Goal: Task Accomplishment & Management: Complete application form

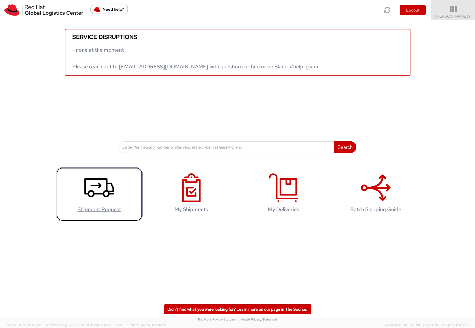
click at [98, 187] on use at bounding box center [99, 187] width 30 height 19
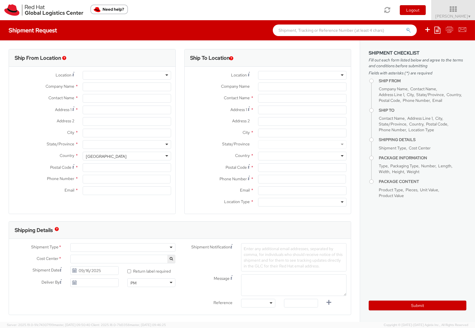
select select "852"
select select
click at [273, 76] on div at bounding box center [302, 75] width 88 height 9
type input "Red Hat Inc."
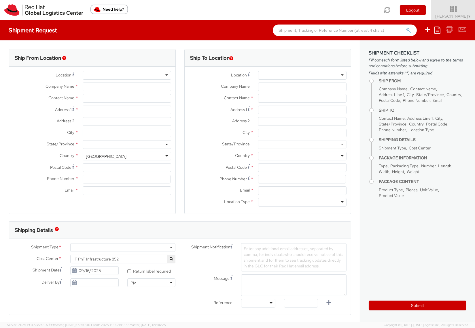
type input "[PERSON_NAME]"
type input "[STREET_ADDRESS]"
type input "[PERSON_NAME]"
type input "01851"
type input "18577700423"
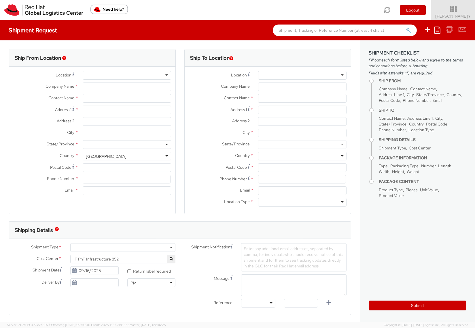
type input "[EMAIL_ADDRESS][DOMAIN_NAME]"
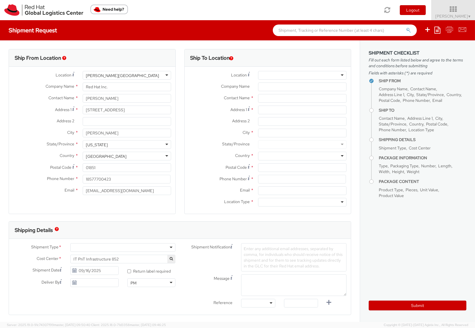
click at [338, 75] on div at bounding box center [302, 75] width 88 height 9
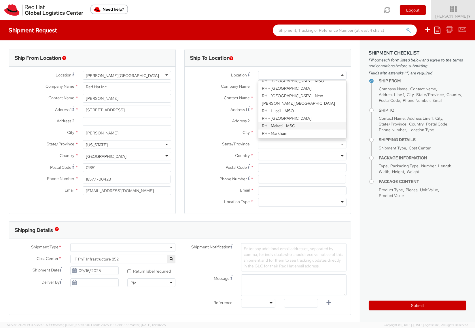
scroll to position [565, 0]
type input "Flexential"
type input "[STREET_ADDRESS][PERSON_NAME]"
type input "c/o Red Hat, Inc."
type input "MORRISVILLE"
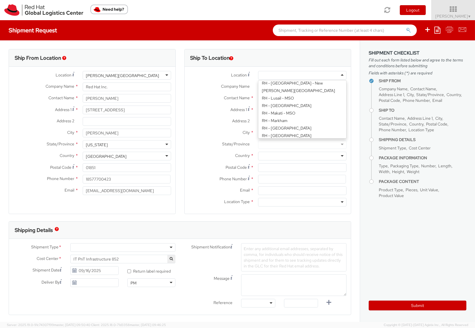
type input "27560"
type input "1 919 379 1051"
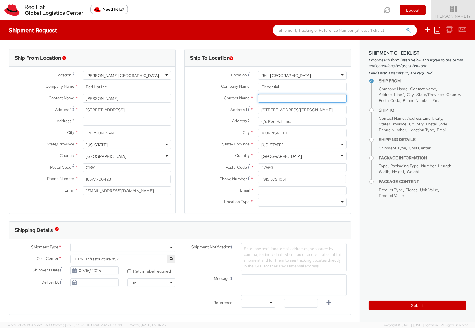
click at [276, 101] on input "text" at bounding box center [302, 98] width 88 height 9
type input "Renauldo c"
click at [293, 107] on strong "[PERSON_NAME]" at bounding box center [296, 109] width 33 height 5
type input "Red Hat"
type input "[PERSON_NAME]"
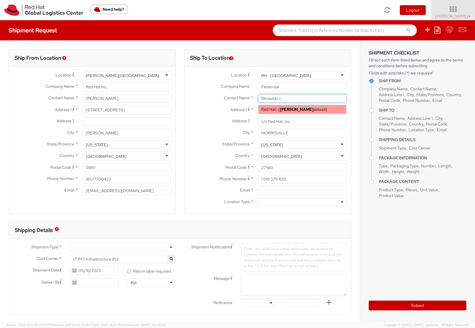
type input "[EMAIL_ADDRESS][DOMAIN_NAME]"
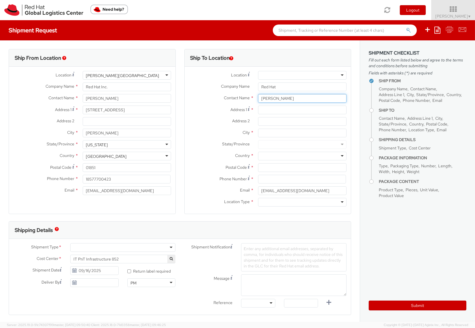
type input "[PERSON_NAME]"
click at [325, 75] on div at bounding box center [302, 75] width 88 height 9
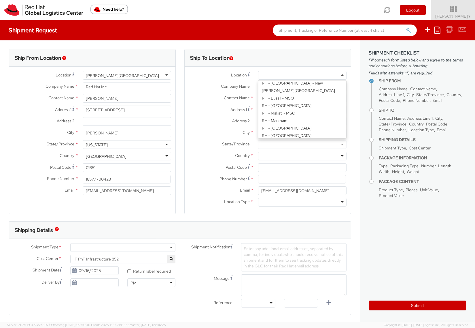
type input "Flexential"
type input "[STREET_ADDRESS][PERSON_NAME]"
type input "c/o Red Hat, Inc."
type input "MORRISVILLE"
type input "27560"
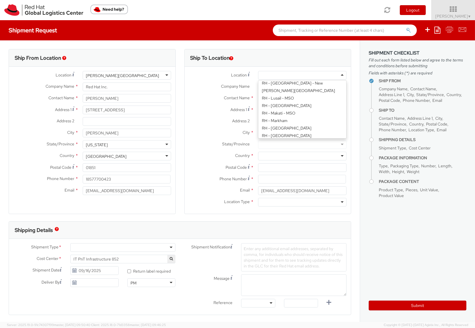
type input "1 919 379 1051"
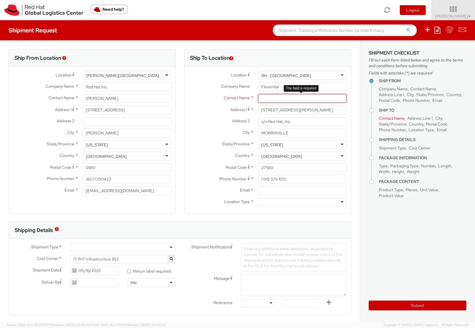
click at [310, 99] on input "text" at bounding box center [302, 98] width 88 height 9
type input "Renauldo"
click at [307, 108] on span "[PERSON_NAME]" at bounding box center [305, 109] width 50 height 5
type input "Red Hat"
type input "[PERSON_NAME]"
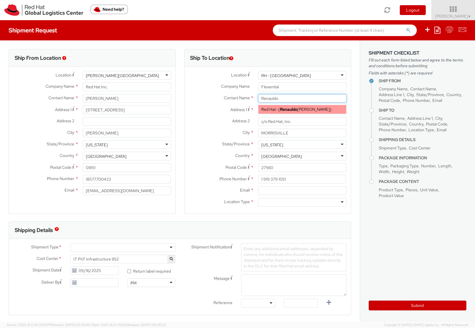
type input "[EMAIL_ADDRESS][DOMAIN_NAME]"
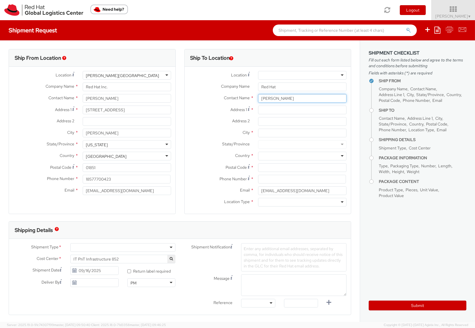
type input "[PERSON_NAME]"
click at [352, 131] on div "Ship From Location Location * [GEOGRAPHIC_DATA][PERSON_NAME][GEOGRAPHIC_DATA] […" at bounding box center [180, 295] width 360 height 511
click at [209, 189] on label "Email *" at bounding box center [219, 189] width 69 height 7
click at [258, 189] on input "[EMAIL_ADDRESS][DOMAIN_NAME]" at bounding box center [302, 190] width 88 height 9
click at [269, 78] on div at bounding box center [302, 75] width 88 height 9
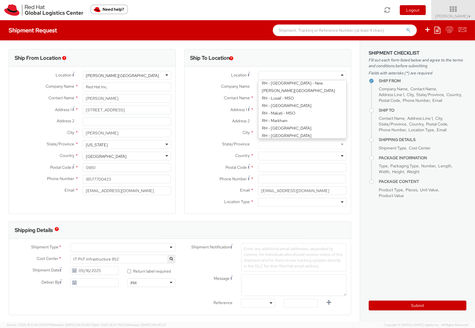
type input "Flexential"
type input "[STREET_ADDRESS][PERSON_NAME]"
type input "c/o Red Hat, Inc."
type input "MORRISVILLE"
type input "27560"
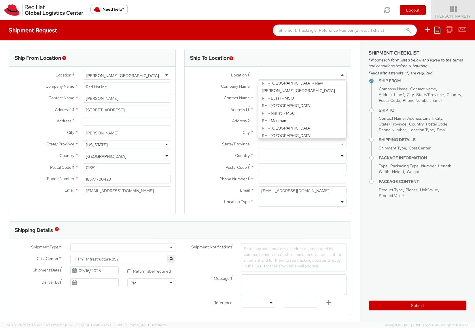
type input "1 919 379 1051"
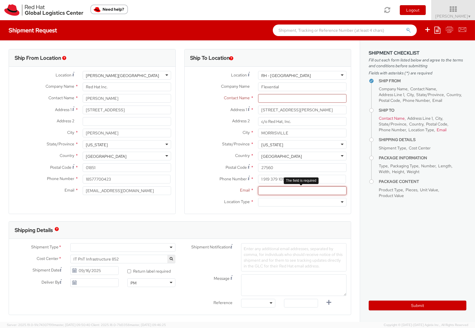
click at [283, 187] on input "Email *" at bounding box center [302, 190] width 88 height 9
click at [266, 199] on div at bounding box center [302, 202] width 88 height 9
click at [205, 128] on label "City *" at bounding box center [219, 131] width 69 height 7
click at [258, 128] on input "MORRISVILLE" at bounding box center [302, 132] width 88 height 9
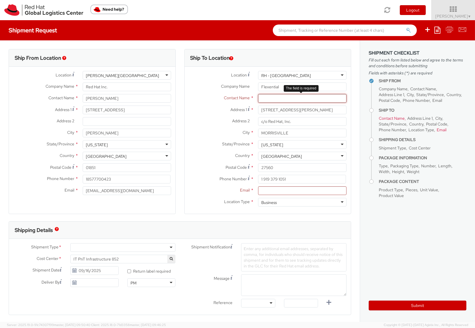
click at [262, 98] on input "text" at bounding box center [302, 98] width 88 height 9
paste input "[PERSON_NAME]"
type input "[PERSON_NAME]"
click at [195, 91] on div "Company Name * Flexential" at bounding box center [268, 86] width 166 height 9
click at [277, 191] on input "Email *" at bounding box center [302, 190] width 88 height 9
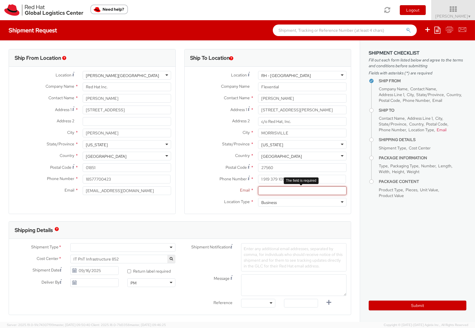
paste input "rcaldwel"
type input "rcaldwe"
